Goal: Find specific page/section: Find specific page/section

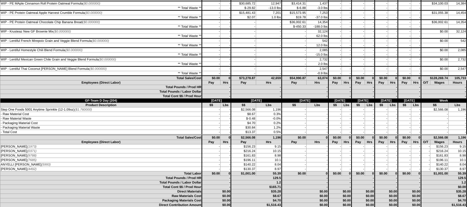
scroll to position [35, 0]
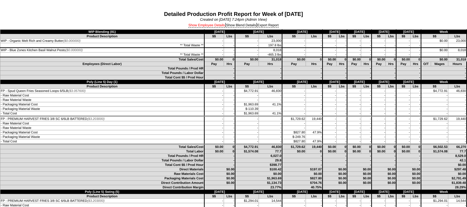
click at [218, 24] on link "Show Employee Details" at bounding box center [206, 26] width 37 height 4
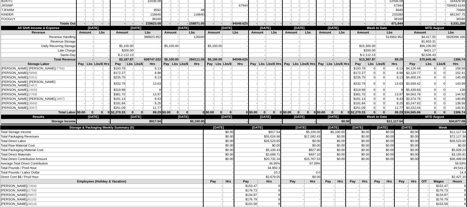
scroll to position [2178, 0]
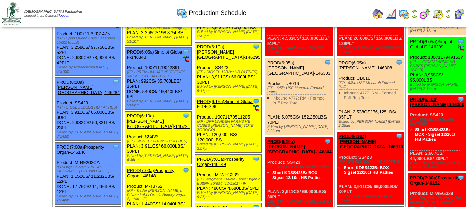
scroll to position [70, 0]
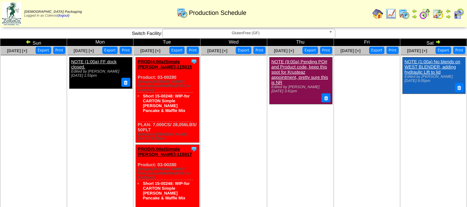
click at [28, 44] on img at bounding box center [29, 42] width 6 height 6
